Goal: Transaction & Acquisition: Purchase product/service

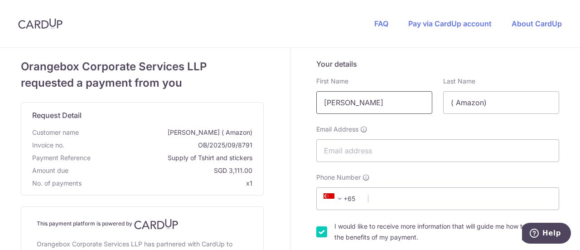
click at [369, 105] on input "[PERSON_NAME]" at bounding box center [374, 102] width 116 height 23
type input "[PERSON_NAME]"
click at [503, 106] on input "( Amazon)" at bounding box center [501, 102] width 116 height 23
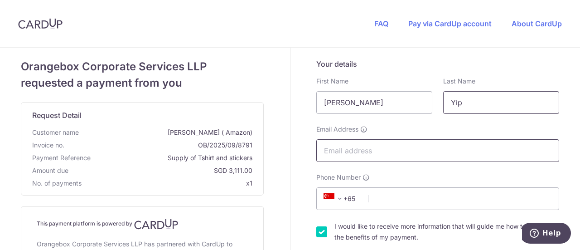
type input "Yip"
click at [385, 146] on input "Email Address" at bounding box center [437, 150] width 243 height 23
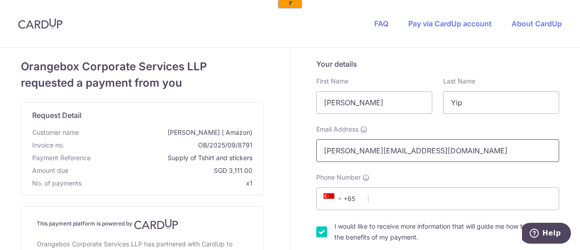
scroll to position [24, 0]
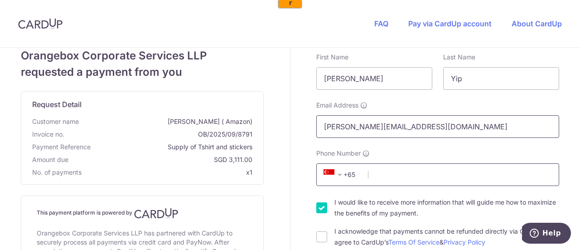
type input "[PERSON_NAME][EMAIL_ADDRESS][DOMAIN_NAME]"
click at [401, 178] on input "Phone Number" at bounding box center [437, 174] width 243 height 23
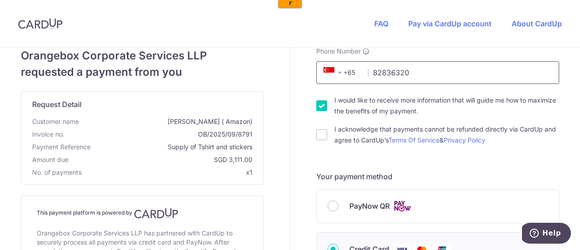
scroll to position [126, 0]
type input "82836320"
click at [318, 108] on input "I would like to receive more information that will guide me how to maximize the…" at bounding box center [321, 105] width 11 height 11
checkbox input "false"
click at [320, 132] on input "I acknowledge that payments cannot be refunded directly via CardUp and agree to…" at bounding box center [321, 134] width 11 height 11
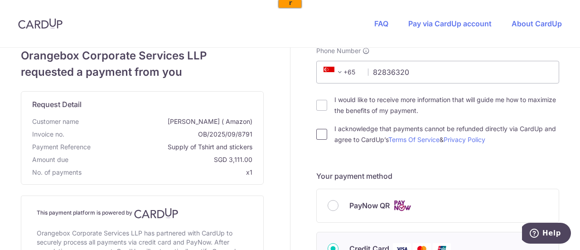
checkbox input "true"
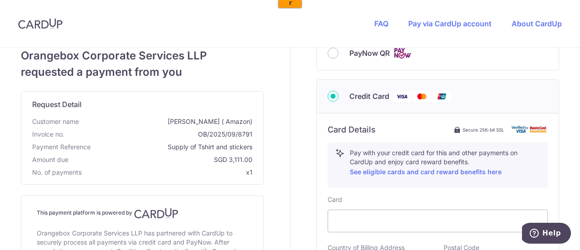
scroll to position [363, 0]
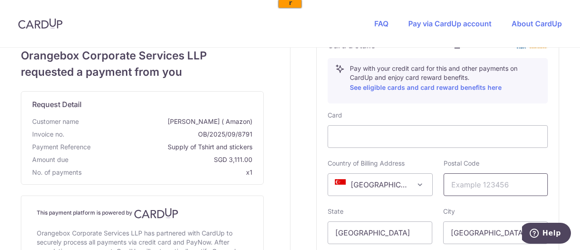
click at [470, 189] on input "text" at bounding box center [496, 184] width 105 height 23
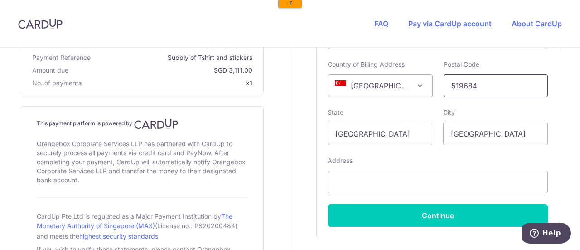
scroll to position [462, 0]
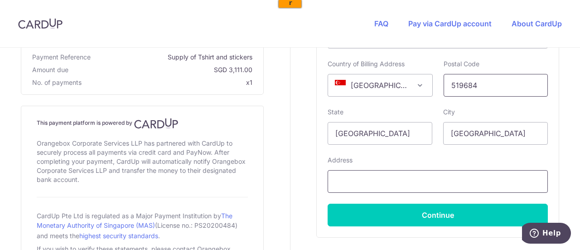
type input "519684"
click at [398, 184] on input "text" at bounding box center [438, 181] width 220 height 23
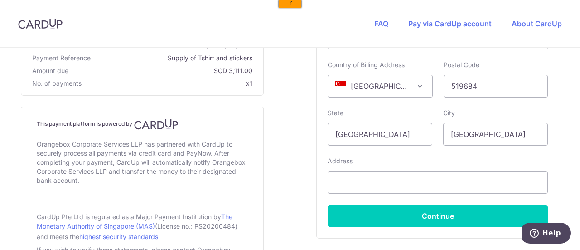
scroll to position [462, 0]
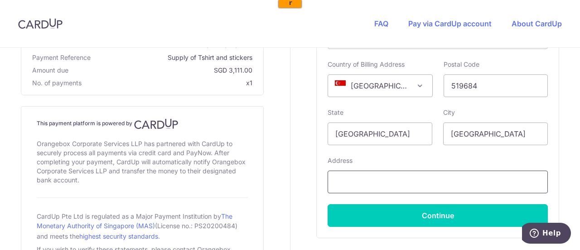
click at [408, 185] on input "text" at bounding box center [438, 181] width 220 height 23
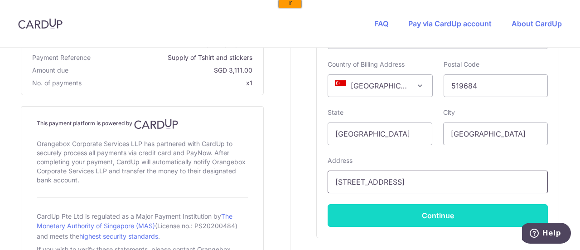
type input "[STREET_ADDRESS]"
click at [428, 213] on button "Continue" at bounding box center [438, 215] width 220 height 23
type input "**** 4360"
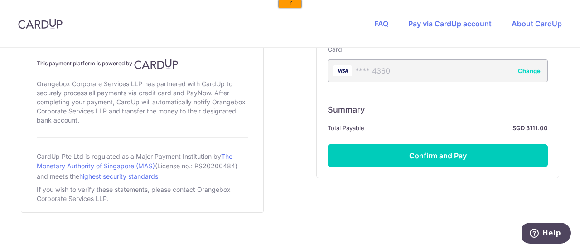
scroll to position [380, 0]
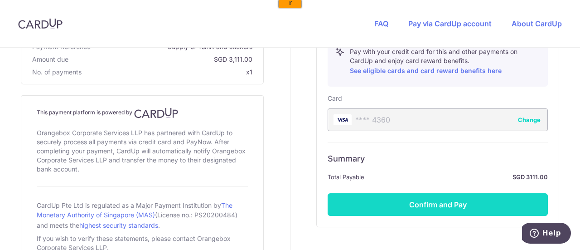
click at [422, 193] on button "Confirm and Pay" at bounding box center [438, 204] width 220 height 23
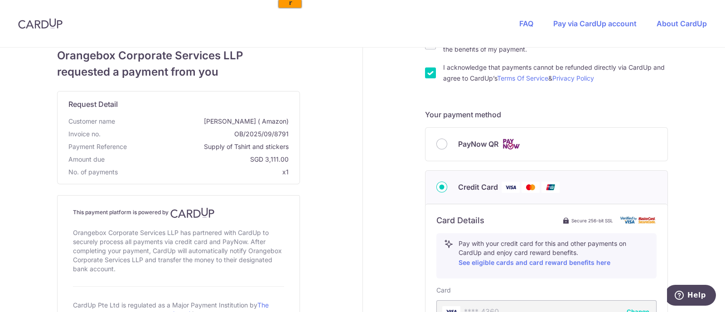
scroll to position [370, 0]
